Goal: Transaction & Acquisition: Purchase product/service

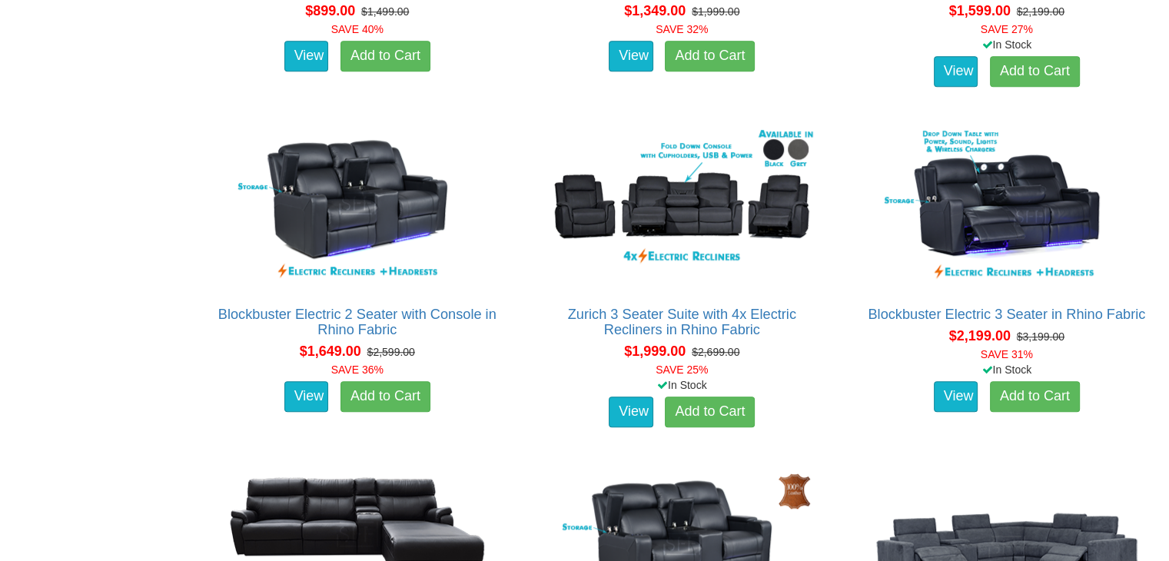
scroll to position [1306, 0]
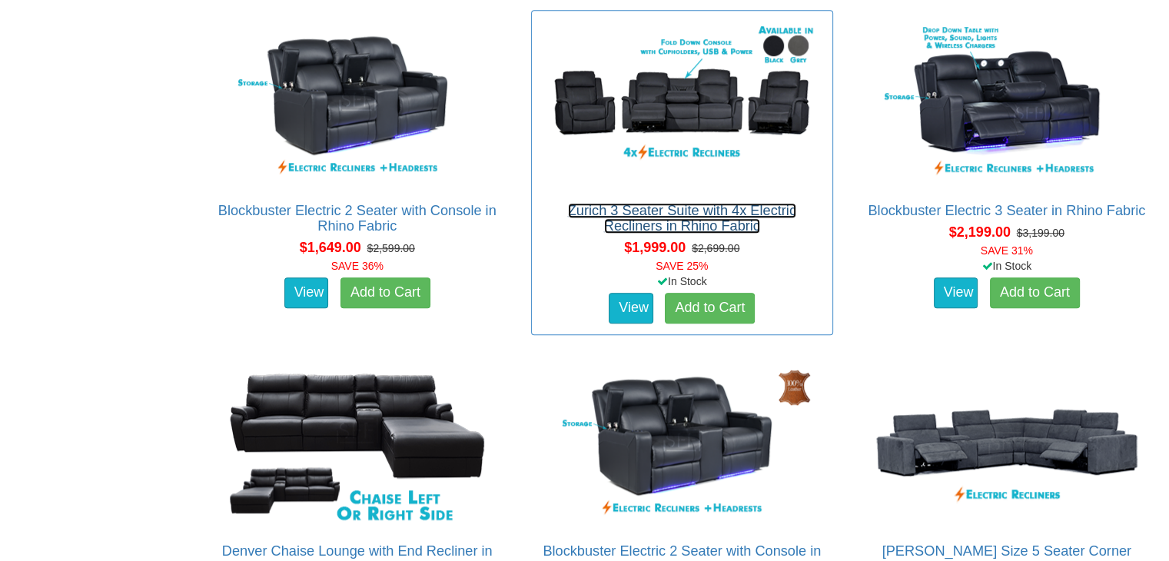
click at [698, 221] on link "Zurich 3 Seater Suite with 4x Electric Recliners in Rhino Fabric" at bounding box center [682, 218] width 228 height 31
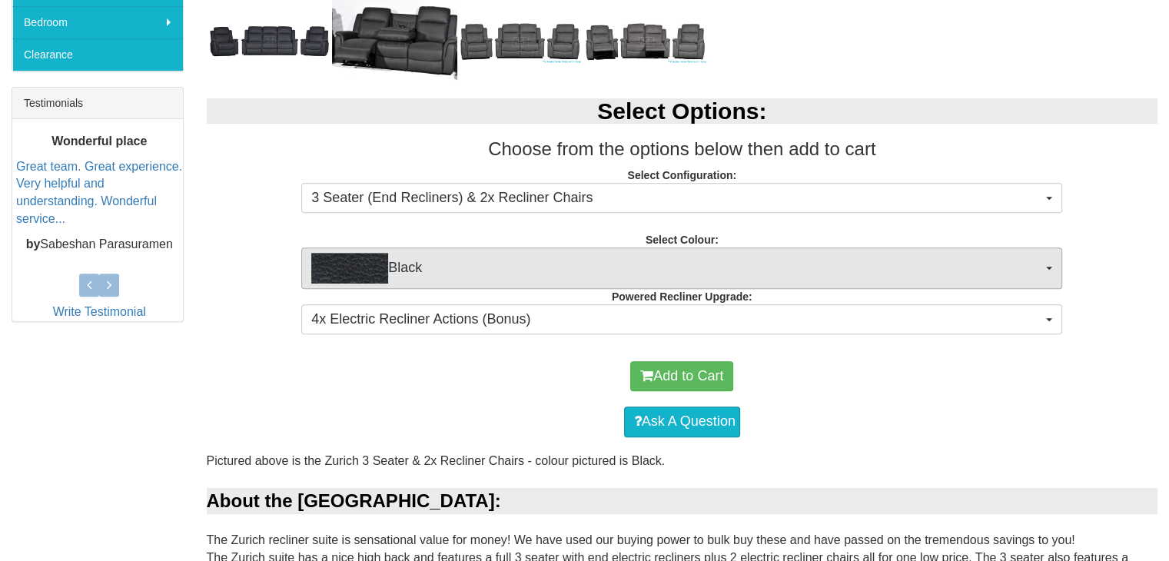
scroll to position [615, 0]
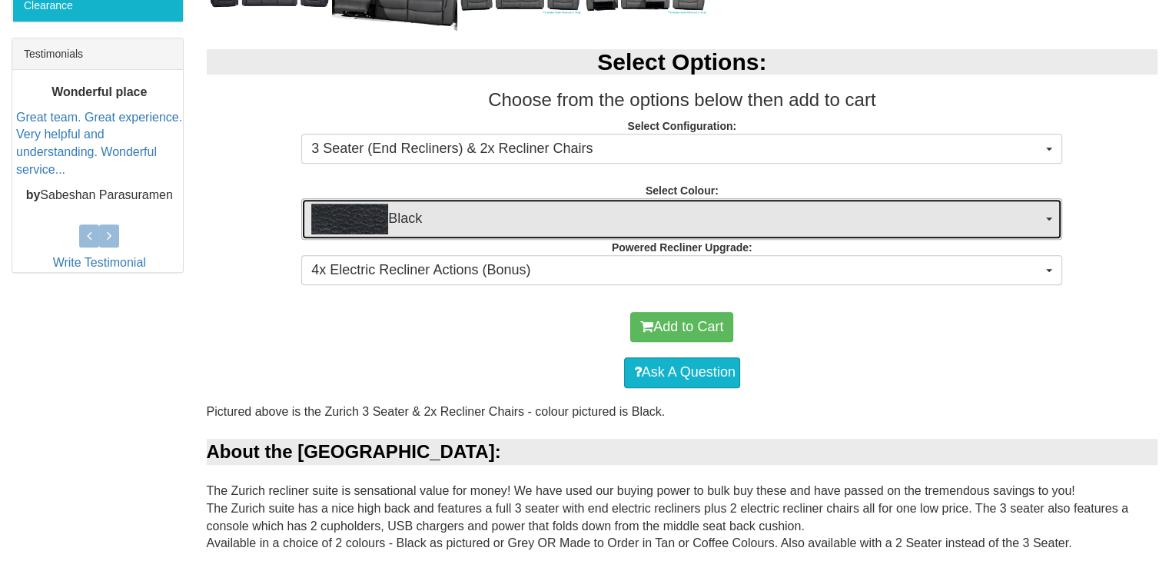
click at [731, 214] on span "Black" at bounding box center [676, 219] width 731 height 31
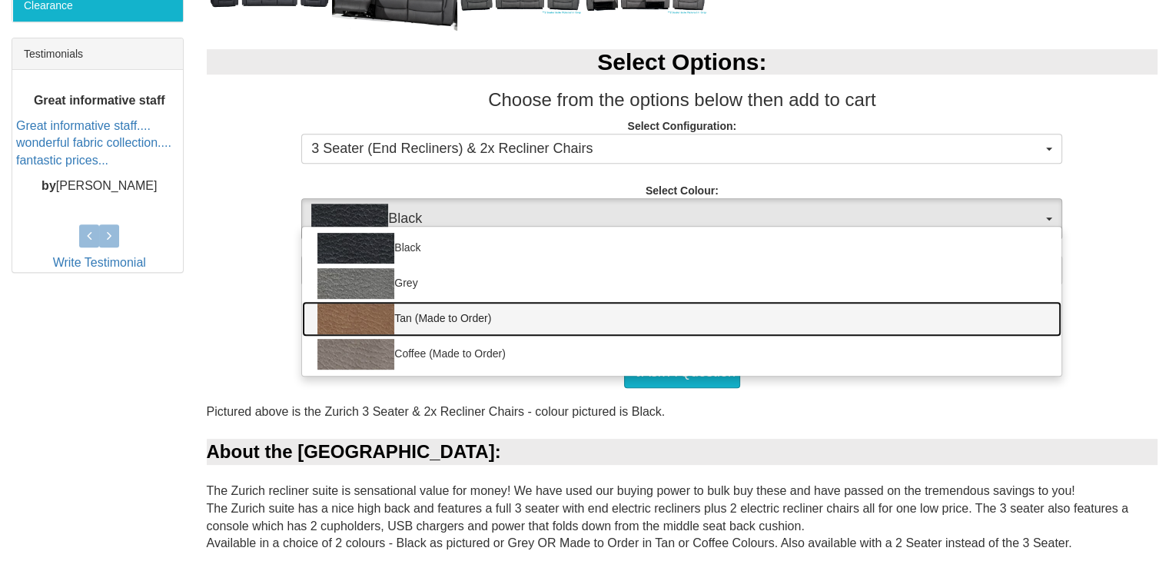
click at [419, 310] on link "Tan (Made to Order)" at bounding box center [681, 318] width 759 height 35
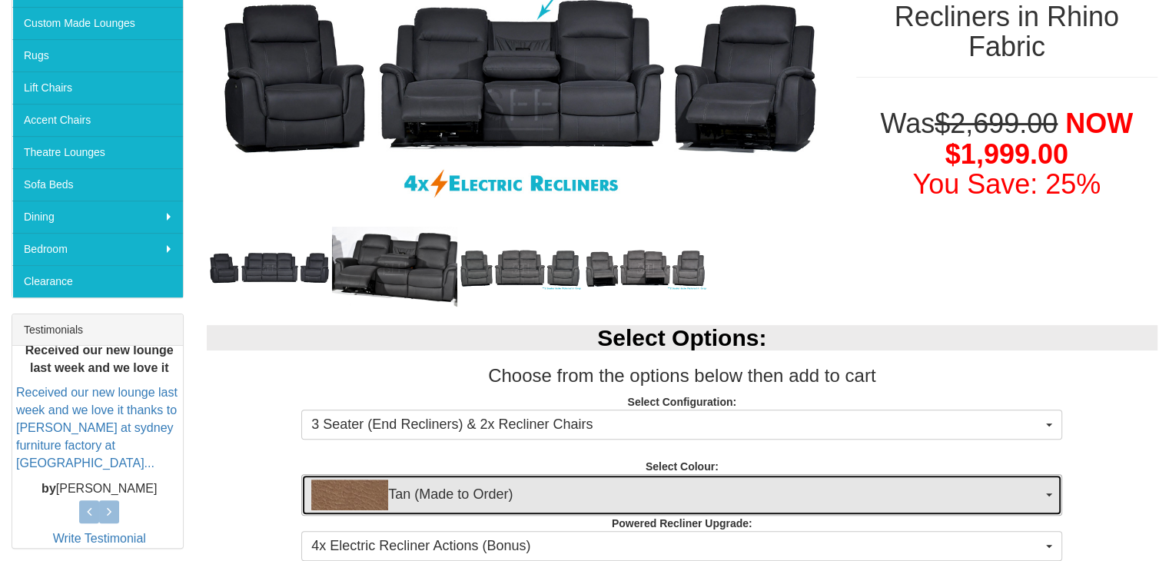
scroll to position [461, 0]
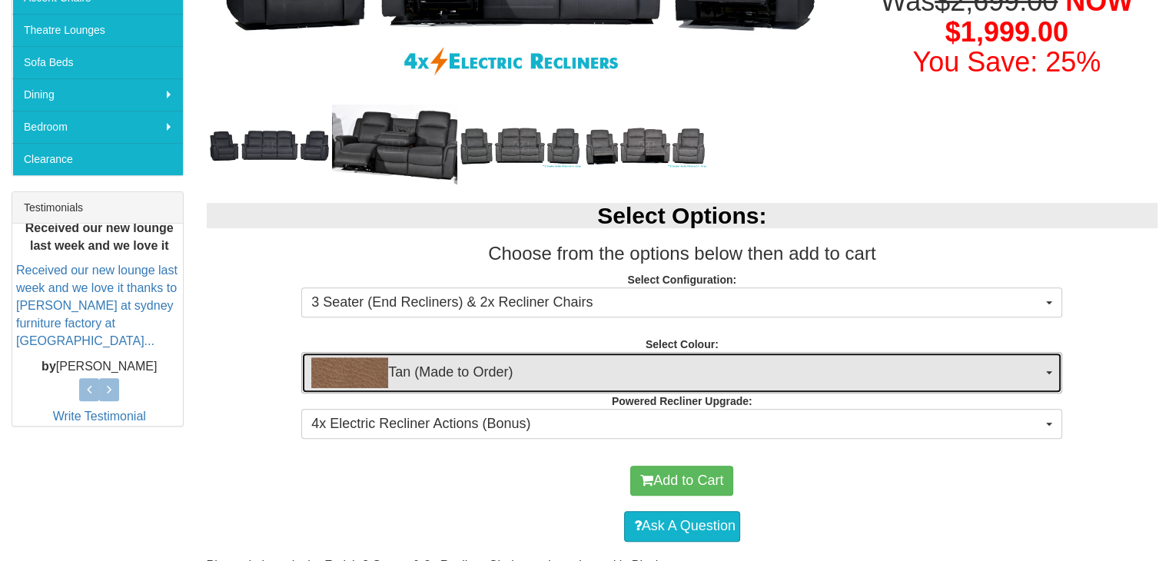
click at [563, 373] on span "Tan (Made to Order)" at bounding box center [676, 372] width 731 height 31
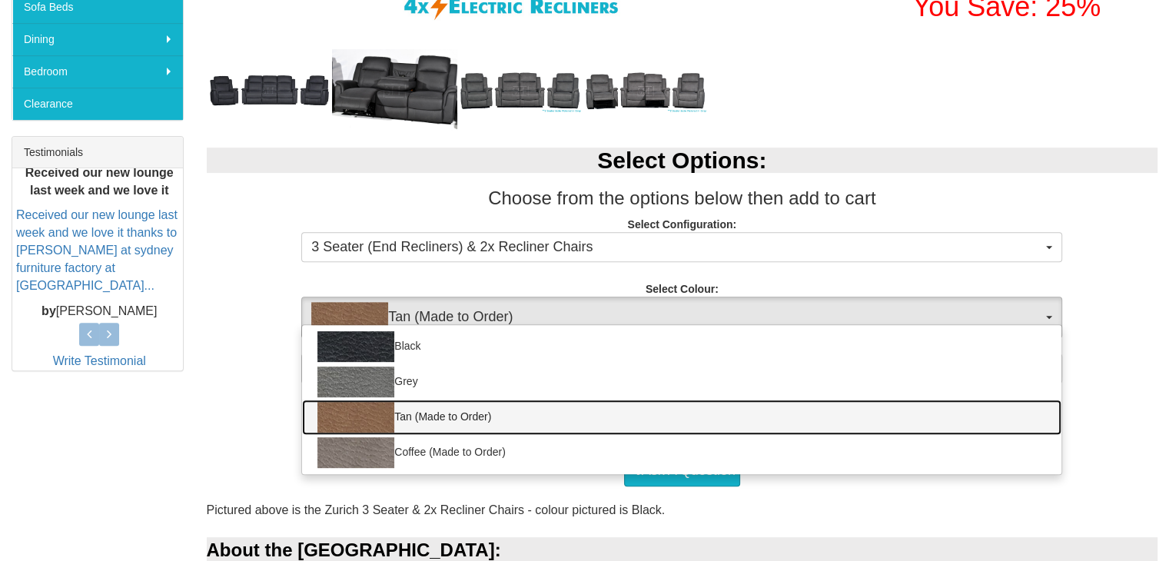
scroll to position [615, 0]
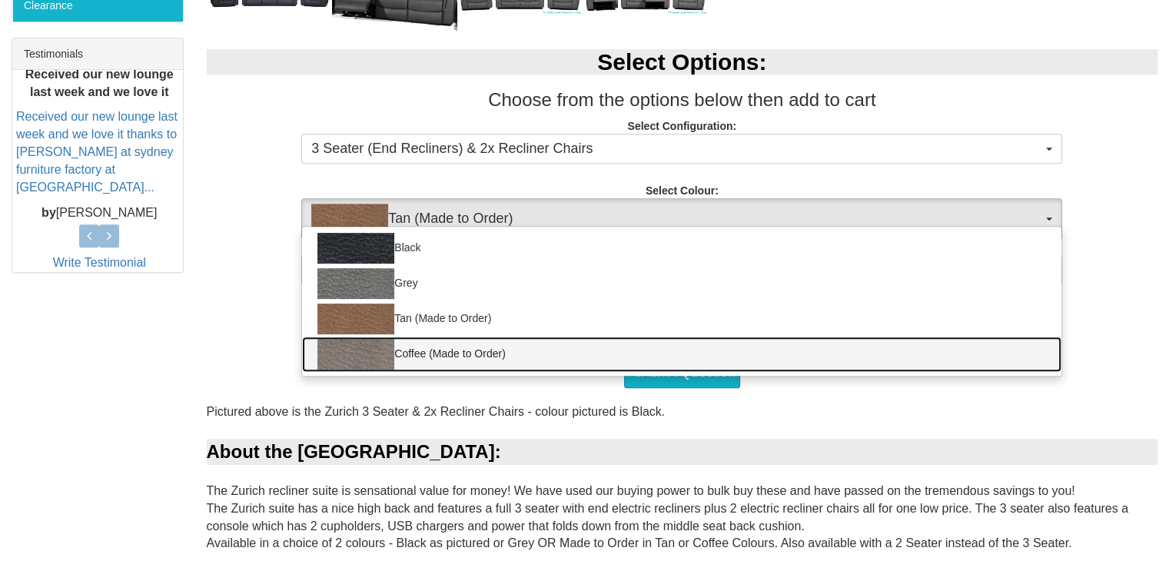
click at [434, 350] on link "Coffee (Made to Order)" at bounding box center [681, 354] width 759 height 35
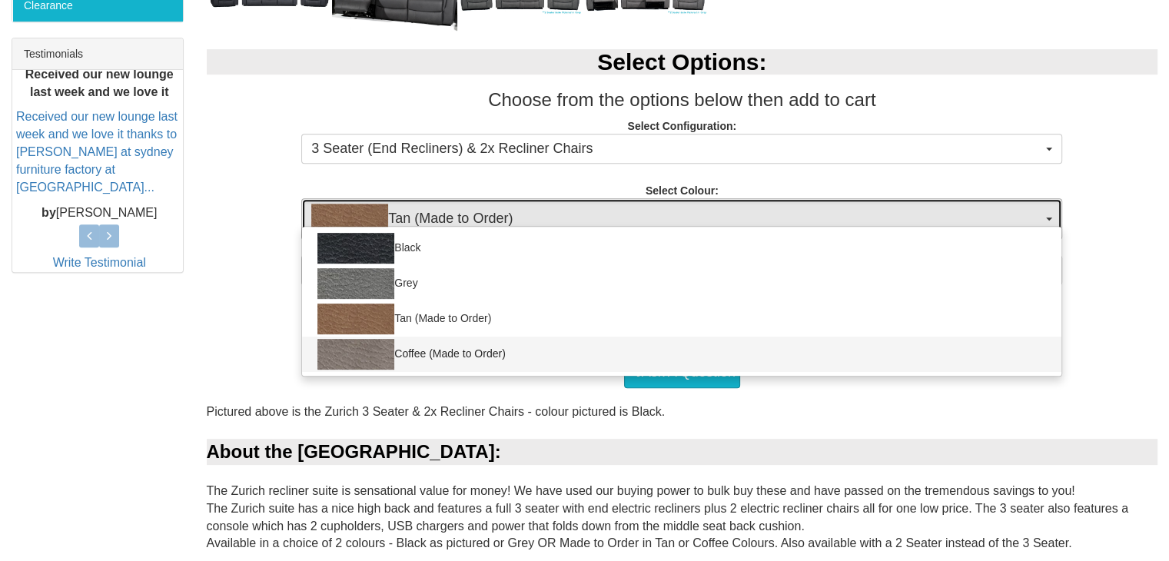
select select "2069"
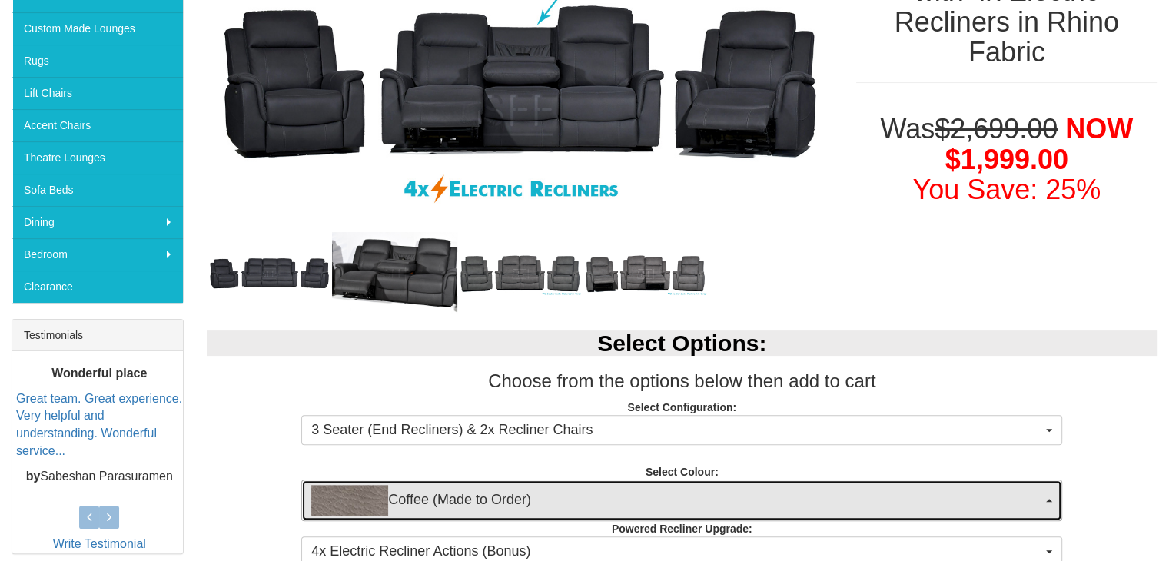
scroll to position [307, 0]
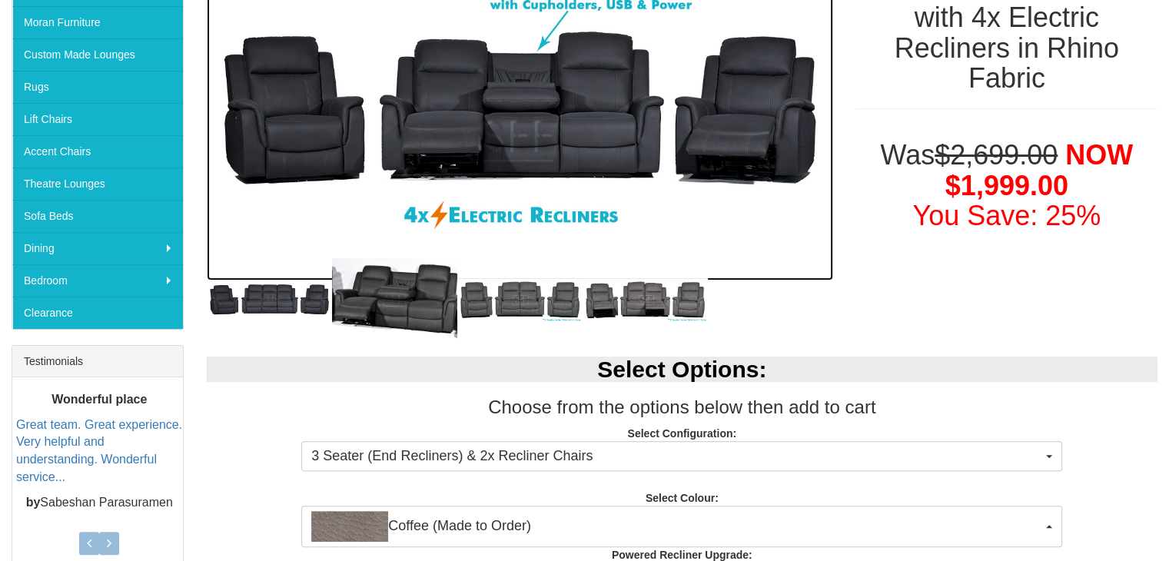
click at [464, 181] on img at bounding box center [520, 111] width 626 height 339
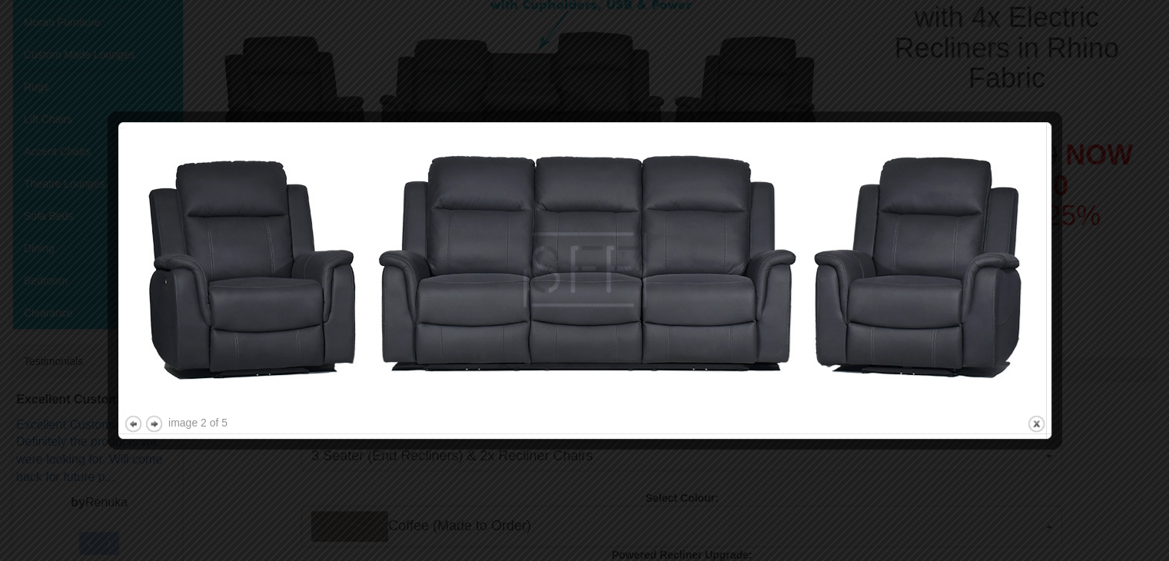
click at [1080, 247] on div at bounding box center [584, 280] width 1169 height 561
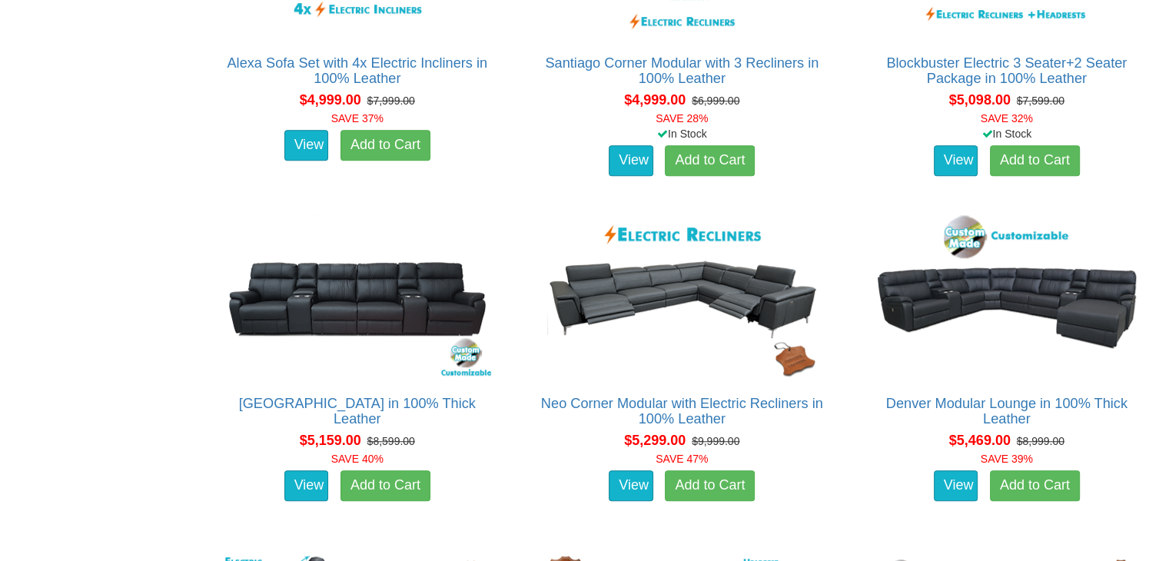
scroll to position [6609, 0]
